Goal: Task Accomplishment & Management: Manage account settings

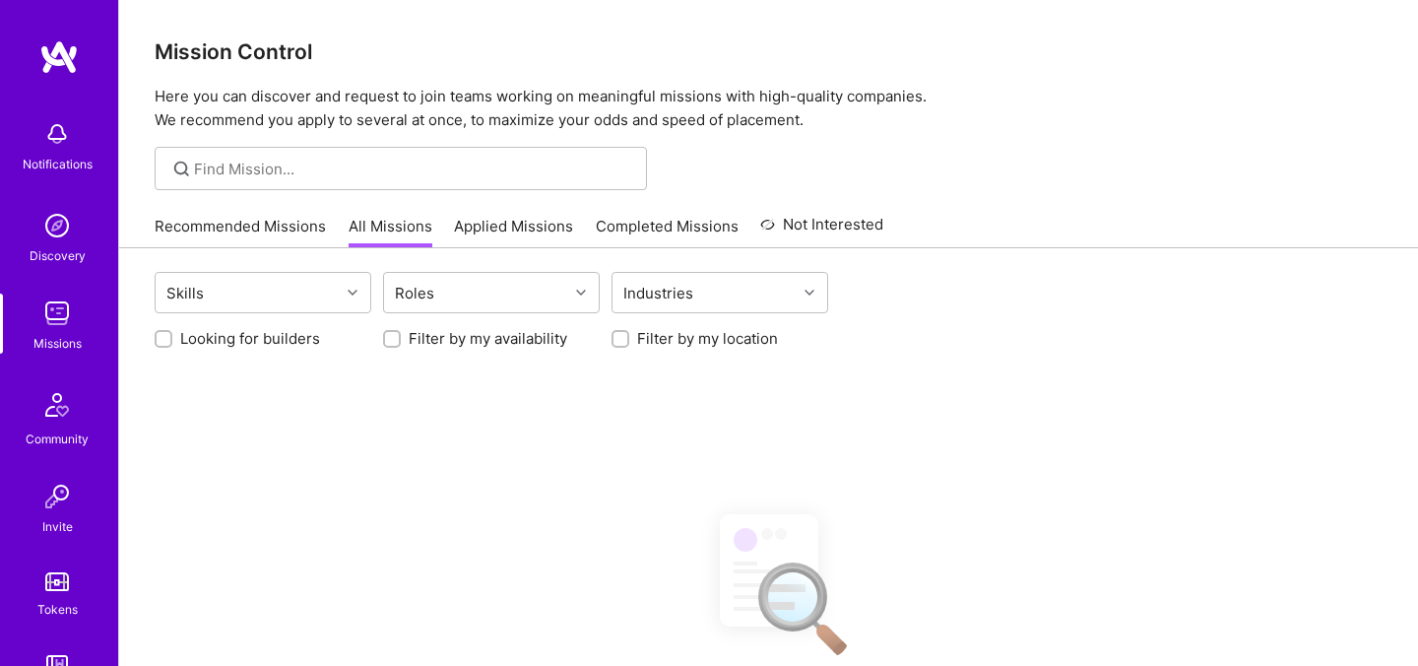
scroll to position [148, 0]
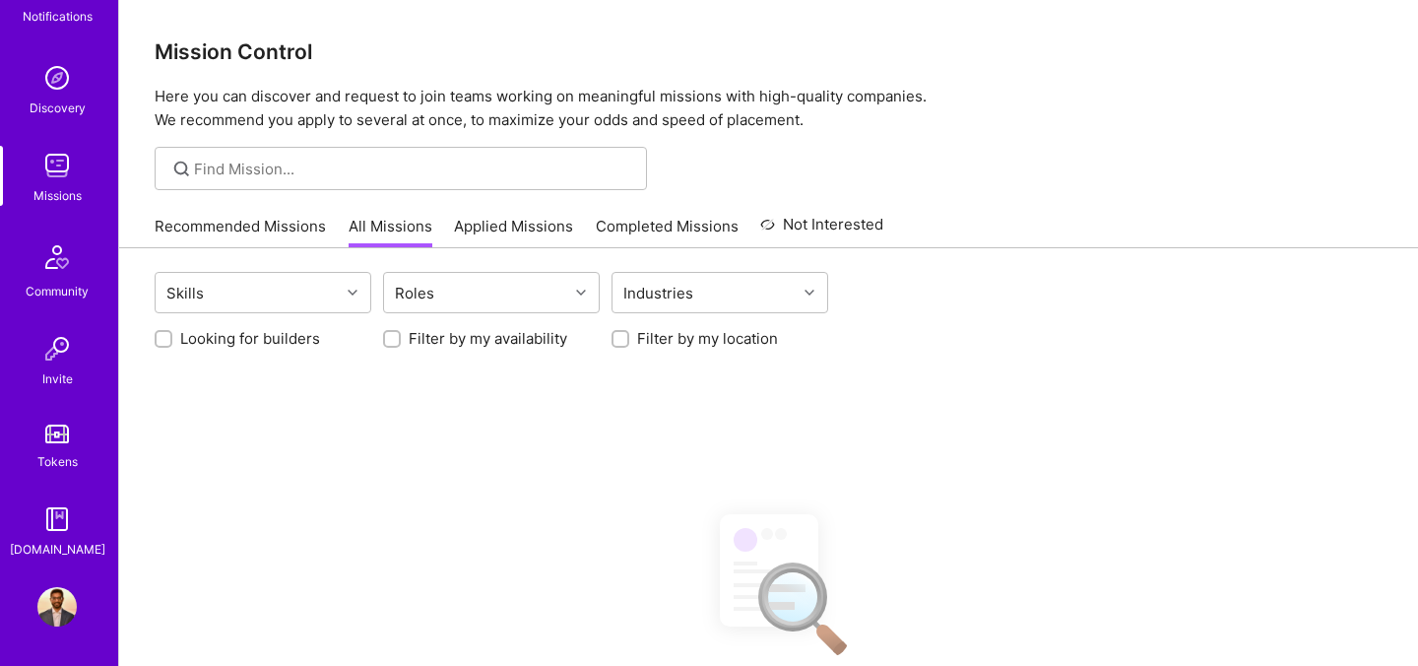
click at [59, 597] on img at bounding box center [56, 606] width 39 height 39
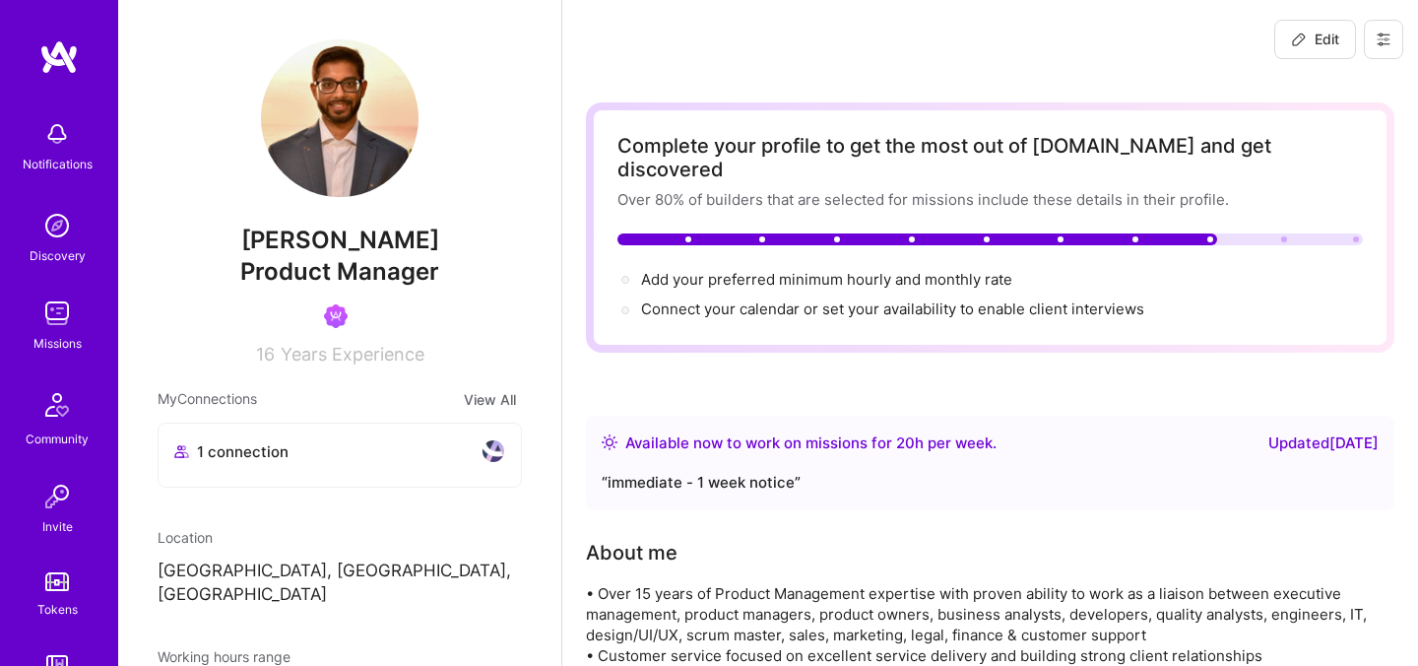
click at [1391, 34] on button at bounding box center [1383, 39] width 39 height 39
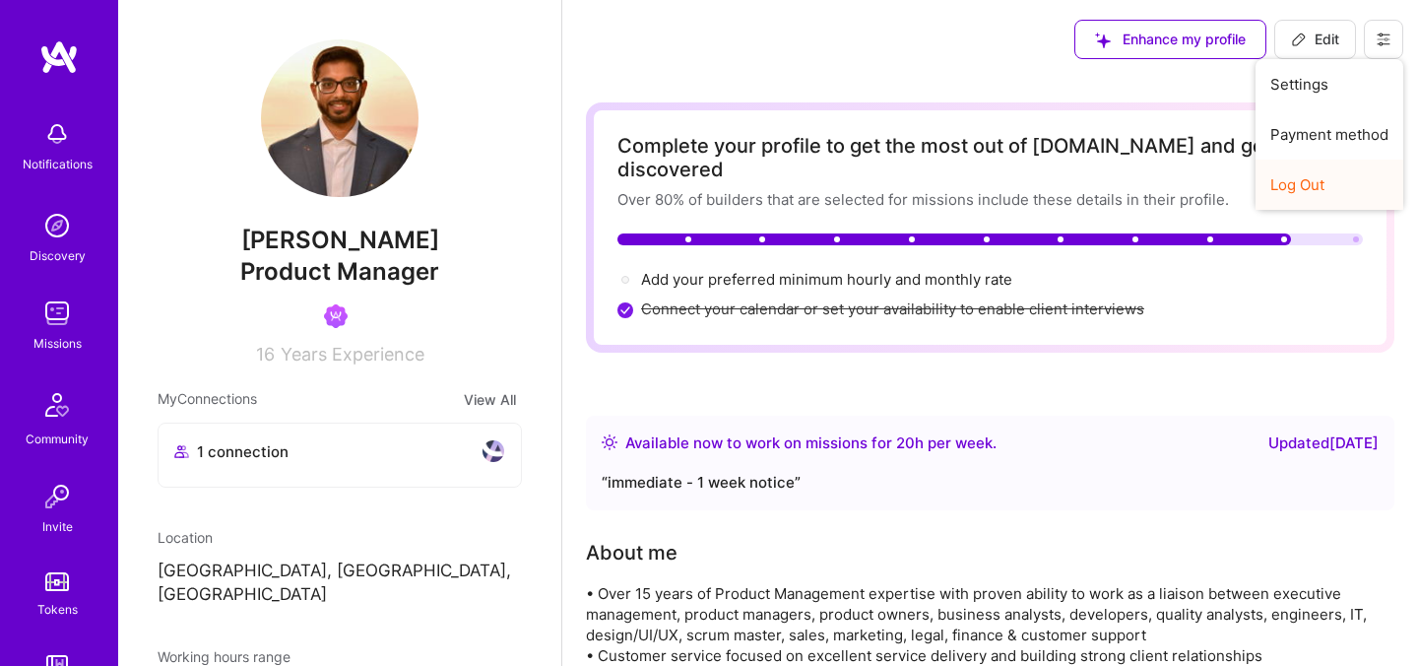
click at [1296, 190] on button "Log Out" at bounding box center [1329, 185] width 148 height 50
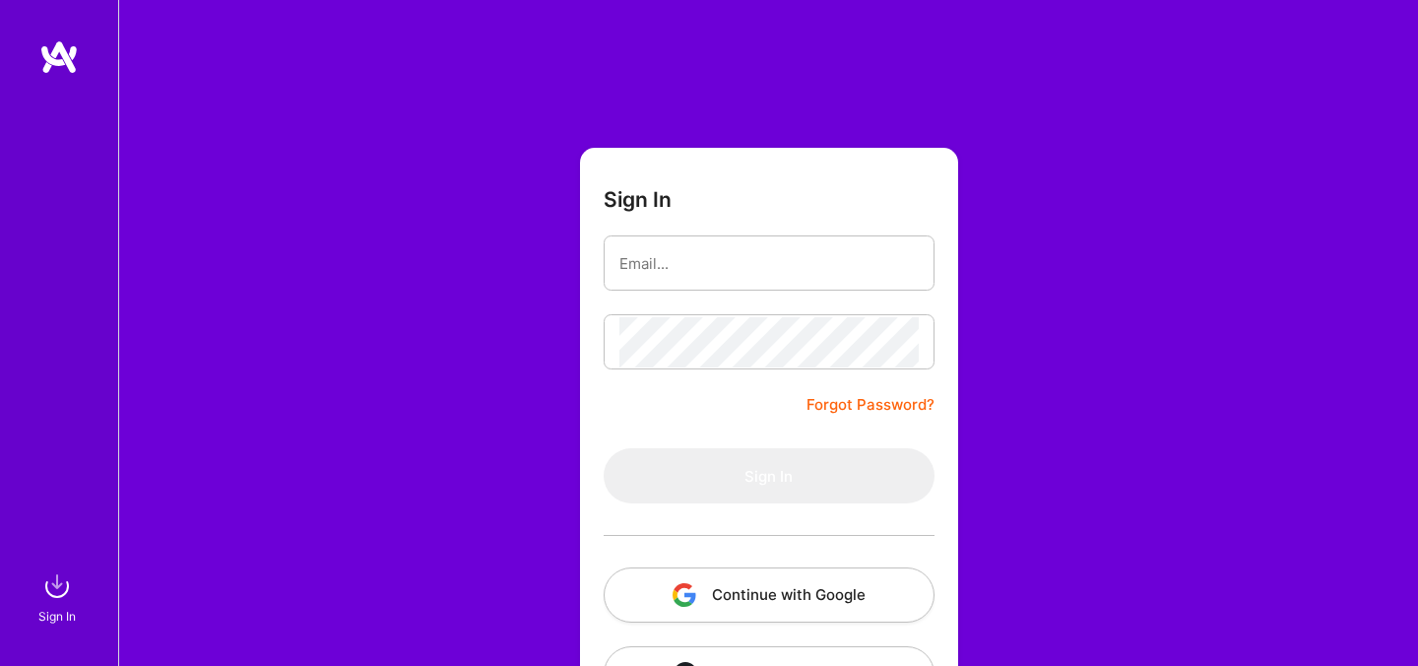
click at [671, 585] on button "Continue with Google" at bounding box center [769, 594] width 331 height 55
